Goal: Information Seeking & Learning: Learn about a topic

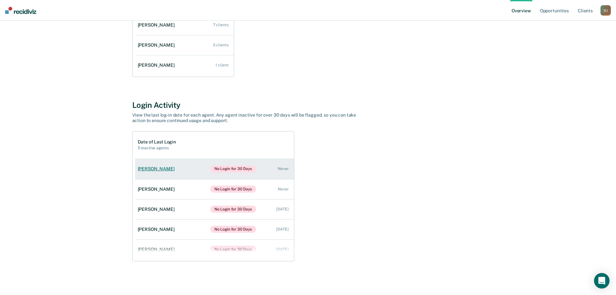
click at [176, 168] on link "[PERSON_NAME] No Login for 30 Days Never" at bounding box center [214, 169] width 159 height 20
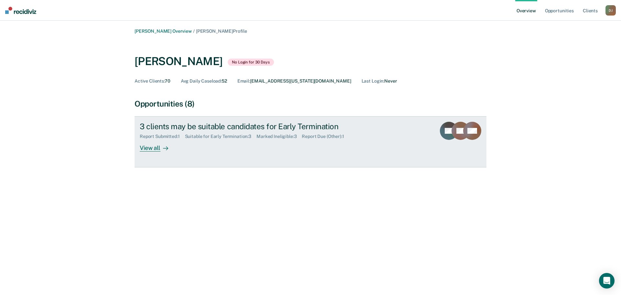
click at [166, 145] on icon at bounding box center [165, 147] width 5 height 5
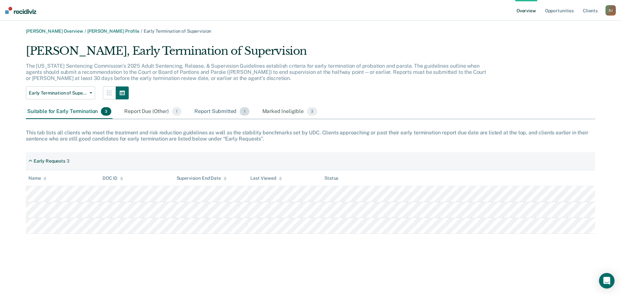
click at [227, 113] on div "Report Submitted 1" at bounding box center [222, 111] width 58 height 14
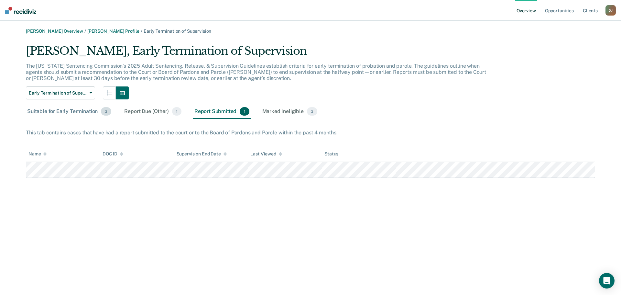
click at [82, 111] on div "Suitable for Early Termination 3" at bounding box center [69, 111] width 87 height 14
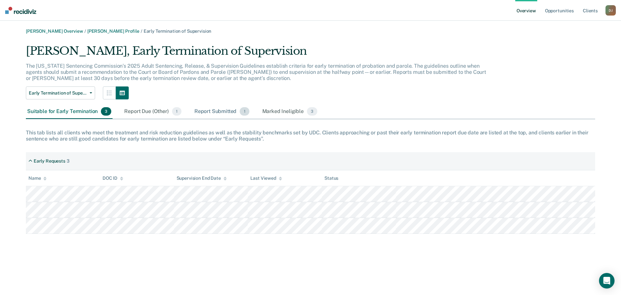
click at [222, 109] on div "Report Submitted 1" at bounding box center [222, 111] width 58 height 14
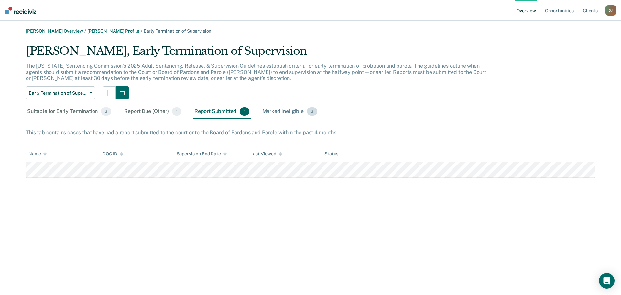
click at [286, 110] on div "Marked Ineligible 3" at bounding box center [290, 111] width 58 height 14
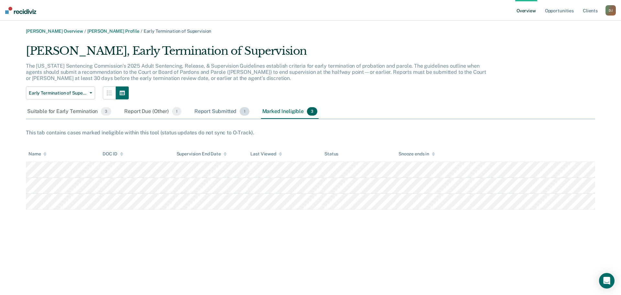
click at [225, 111] on div "Report Submitted 1" at bounding box center [222, 111] width 58 height 14
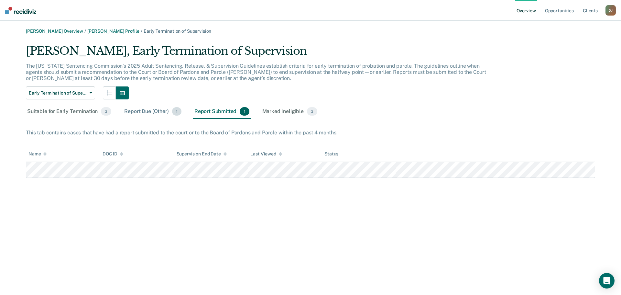
click at [151, 112] on div "Report Due (Other) 1" at bounding box center [152, 111] width 59 height 14
